Goal: Information Seeking & Learning: Learn about a topic

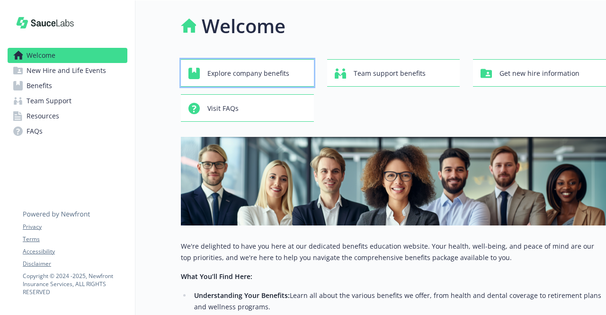
click at [282, 67] on span "Explore company benefits" at bounding box center [248, 73] width 82 height 18
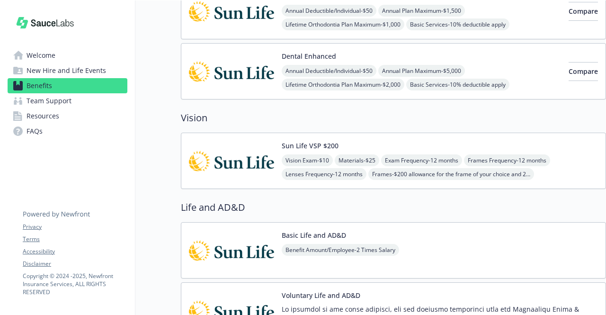
scroll to position [426, 0]
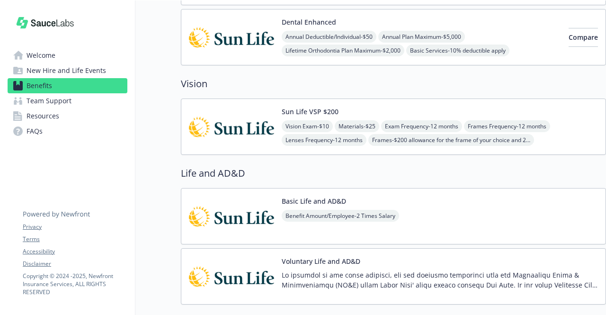
click at [251, 124] on img at bounding box center [231, 126] width 85 height 40
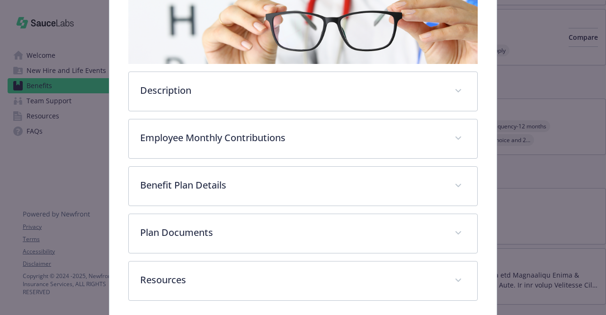
scroll to position [170, 0]
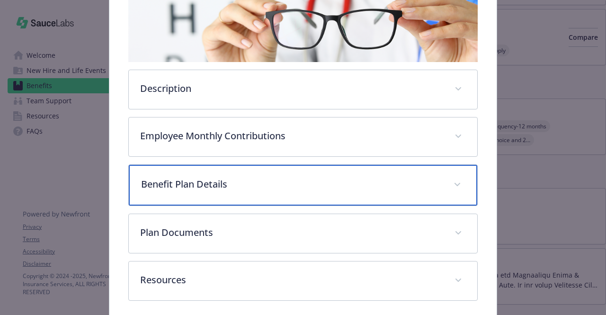
click at [355, 181] on p "Benefit Plan Details" at bounding box center [291, 184] width 300 height 14
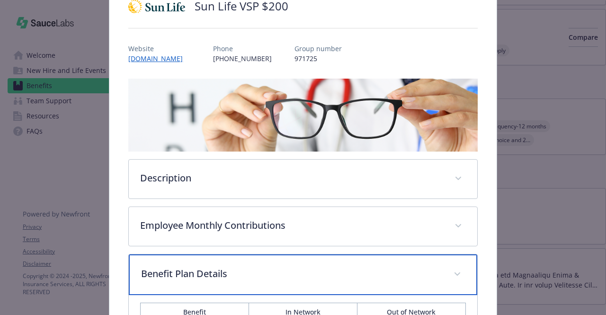
scroll to position [75, 0]
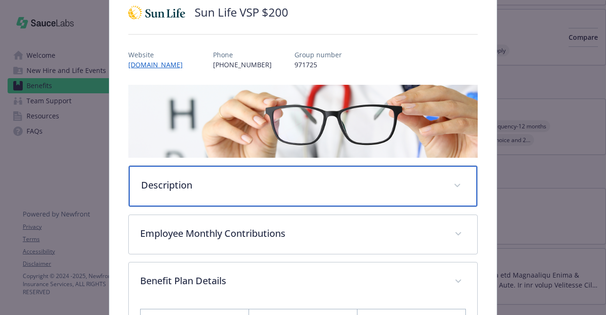
click at [356, 201] on div "Description" at bounding box center [303, 186] width 348 height 41
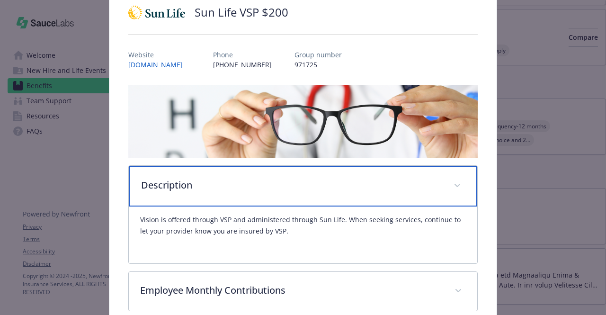
click at [356, 201] on div "Description" at bounding box center [303, 186] width 348 height 41
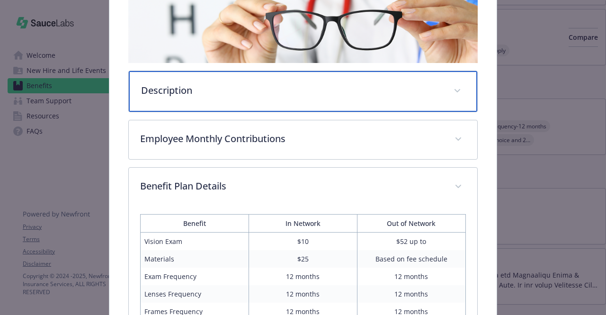
scroll to position [264, 0]
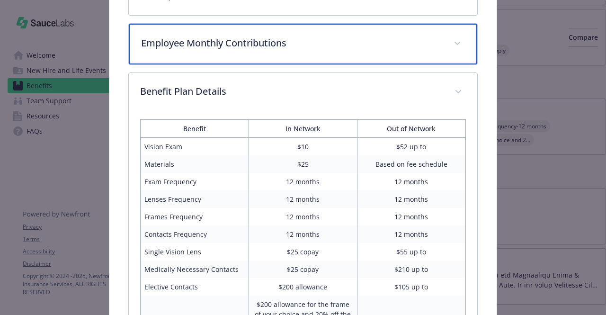
click at [359, 41] on p "Employee Monthly Contributions" at bounding box center [291, 43] width 300 height 14
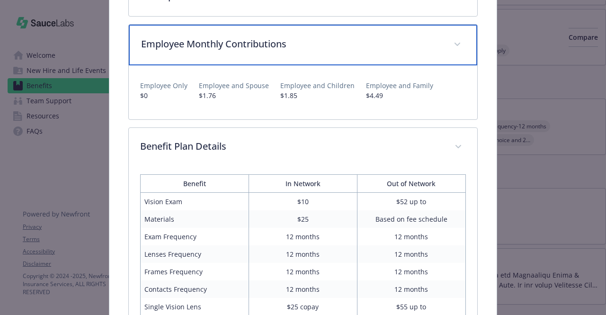
click at [359, 41] on p "Employee Monthly Contributions" at bounding box center [291, 44] width 300 height 14
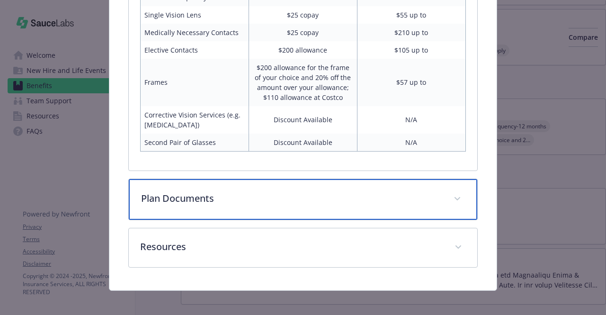
click at [353, 198] on p "Plan Documents" at bounding box center [291, 198] width 300 height 14
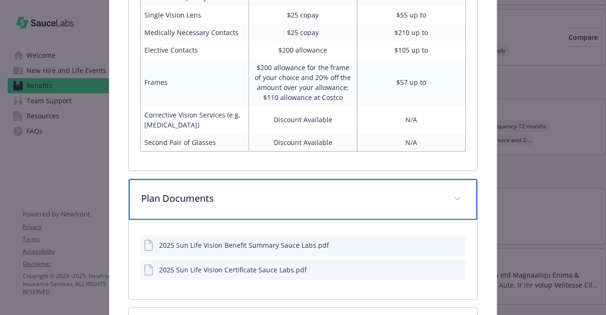
scroll to position [580, 0]
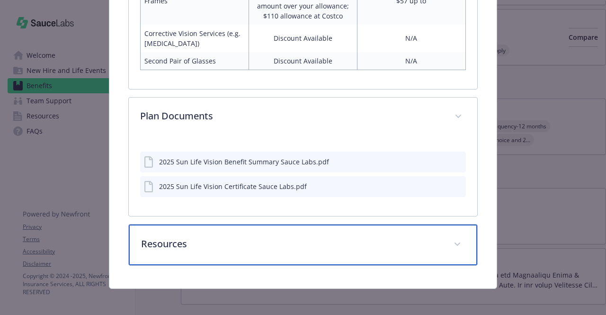
click at [355, 257] on div "Resources" at bounding box center [303, 244] width 348 height 41
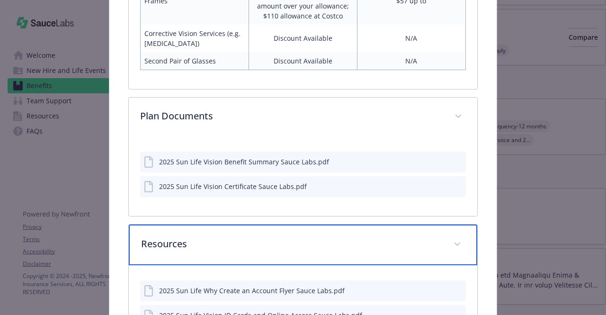
scroll to position [660, 0]
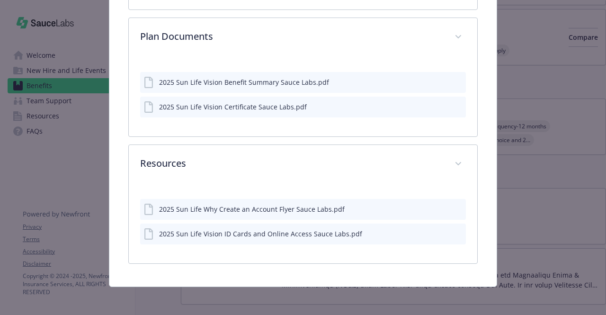
click at [438, 236] on button "details for plan Vision - Sun Life VSP $200 - Vision" at bounding box center [442, 234] width 8 height 10
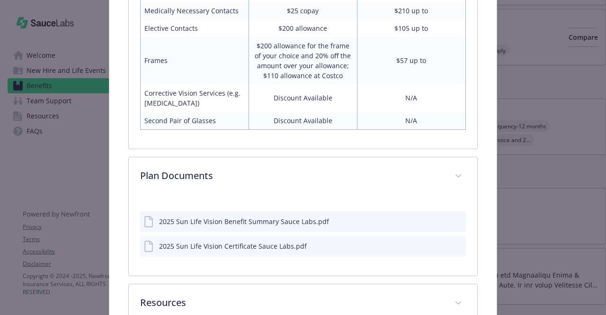
scroll to position [658, 0]
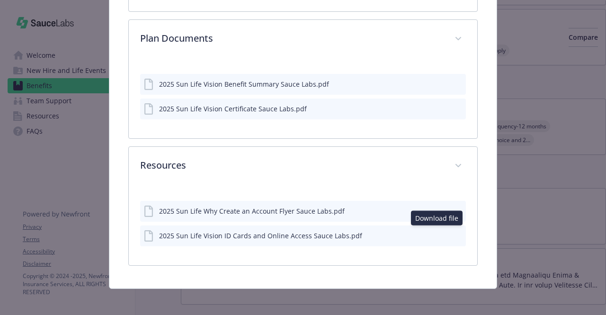
click at [405, 235] on div "2025 Sun Life Vision ID Cards and Online Access Sauce Labs.pdf Download file Do…" at bounding box center [302, 235] width 325 height 21
click at [437, 232] on icon "download file" at bounding box center [441, 235] width 8 height 8
click at [455, 231] on icon "preview file" at bounding box center [456, 234] width 9 height 7
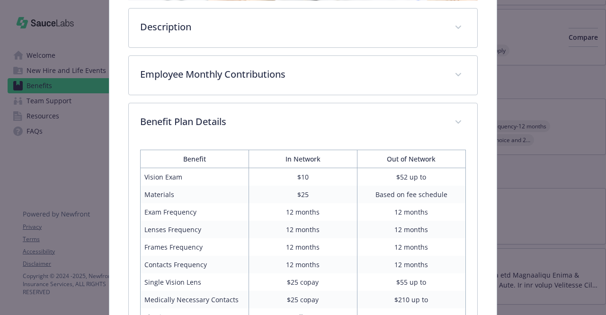
scroll to position [0, 0]
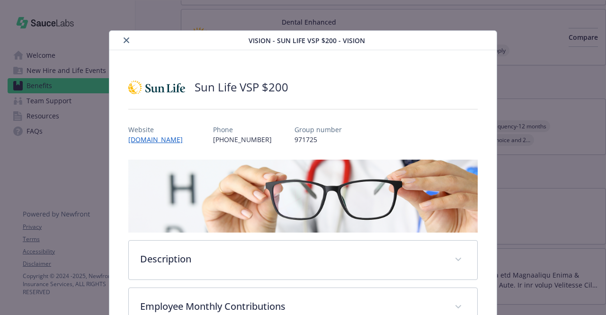
click at [294, 141] on p "971725" at bounding box center [317, 139] width 47 height 10
copy p "971725"
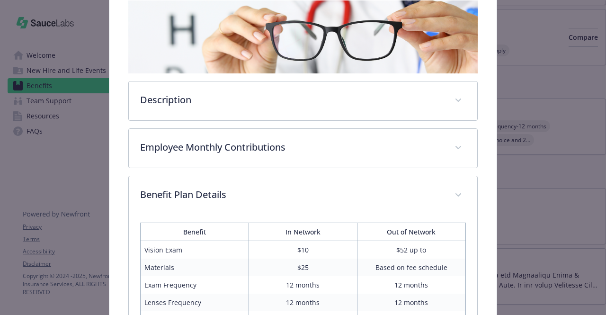
scroll to position [189, 0]
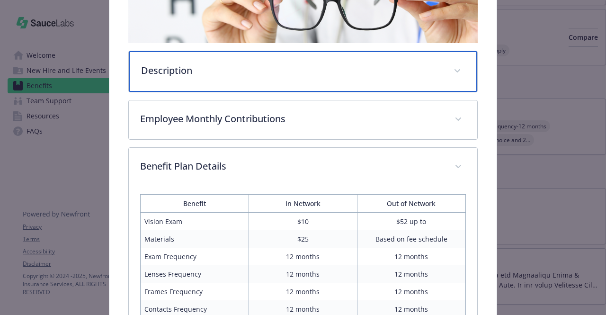
click at [355, 73] on p "Description" at bounding box center [291, 70] width 300 height 14
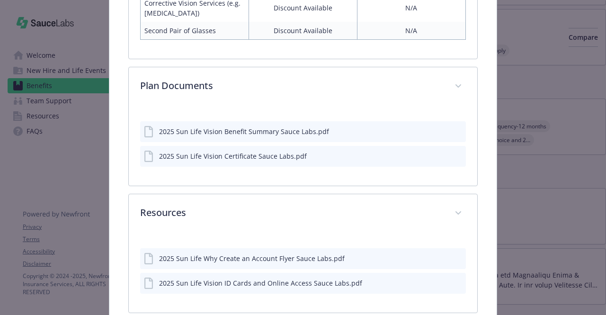
scroll to position [716, 0]
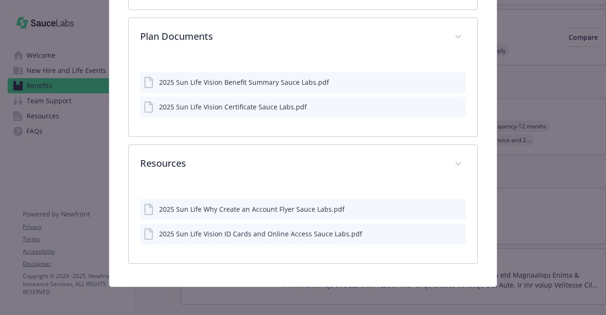
click at [455, 80] on icon "preview file" at bounding box center [456, 81] width 9 height 7
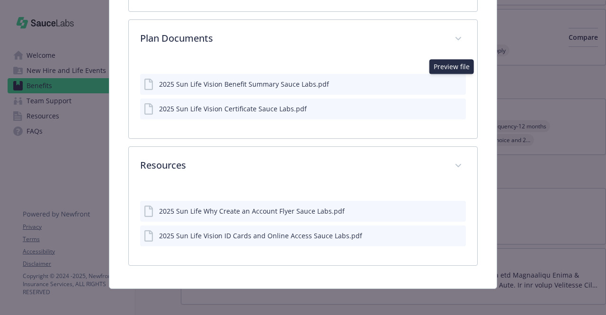
click at [452, 105] on icon "preview file" at bounding box center [456, 108] width 9 height 7
click at [452, 80] on icon "preview file" at bounding box center [456, 83] width 9 height 7
